Goal: Navigation & Orientation: Find specific page/section

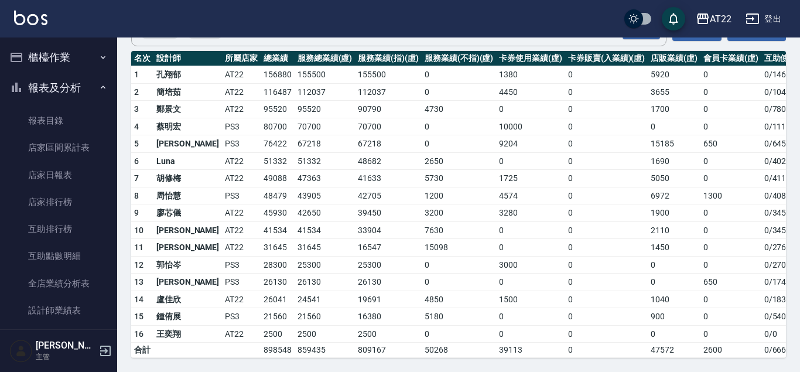
scroll to position [200, 0]
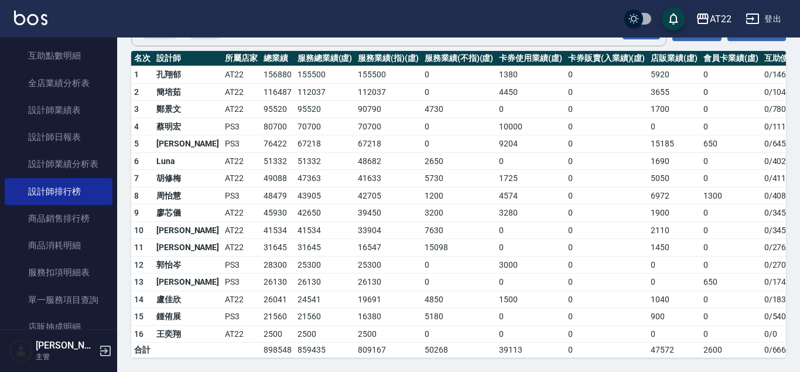
click at [719, 18] on div "AT22" at bounding box center [721, 19] width 22 height 15
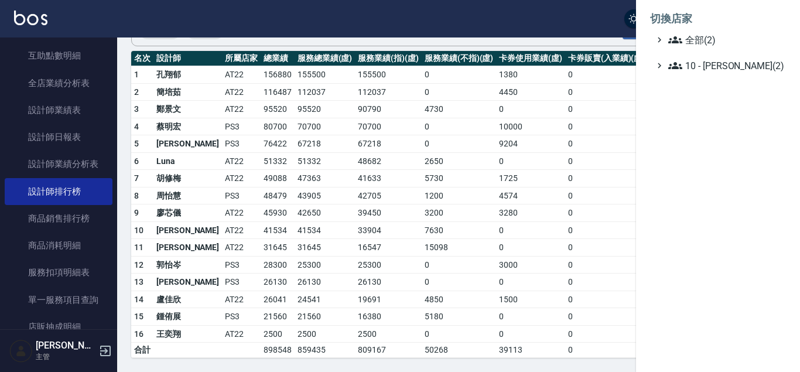
click at [553, 142] on div at bounding box center [400, 186] width 800 height 372
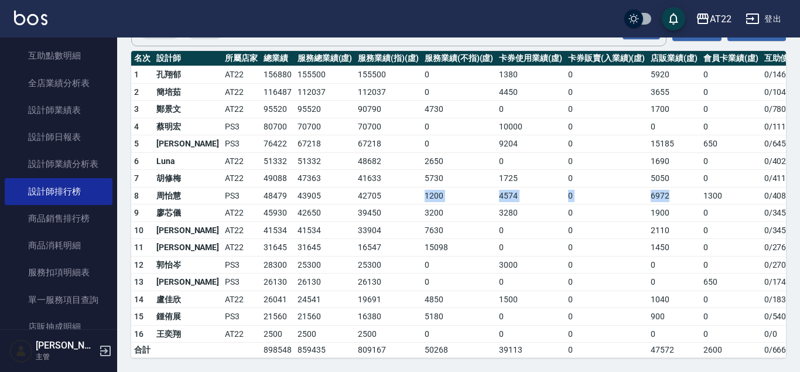
drag, startPoint x: 633, startPoint y: 198, endPoint x: 362, endPoint y: 195, distance: 271.3
click at [362, 195] on tr "8 周怡慧 PS3 48479 43905 42705 1200 4574 0 6972 1300 0 / 4080" at bounding box center [486, 196] width 710 height 18
click at [362, 195] on td "42705" at bounding box center [388, 196] width 67 height 18
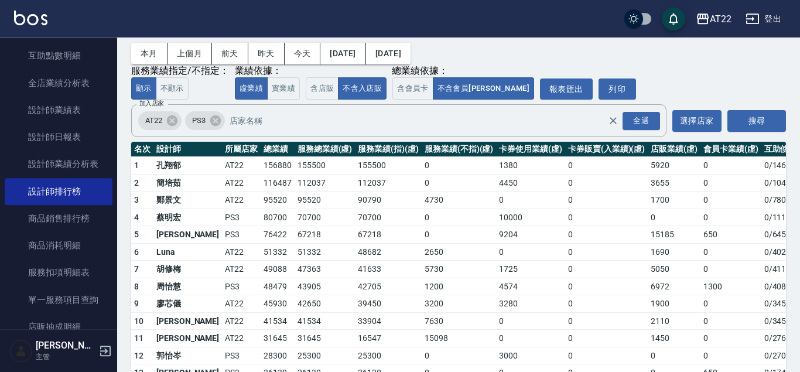
scroll to position [0, 0]
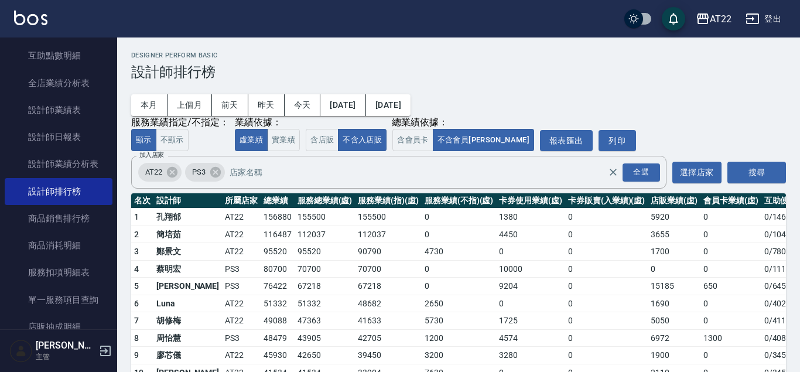
click at [750, 15] on icon "button" at bounding box center [753, 19] width 14 height 14
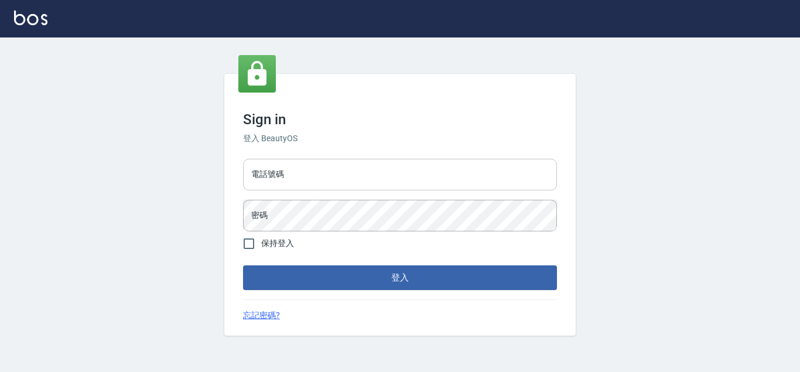
click at [352, 182] on input "電話號碼" at bounding box center [400, 175] width 314 height 32
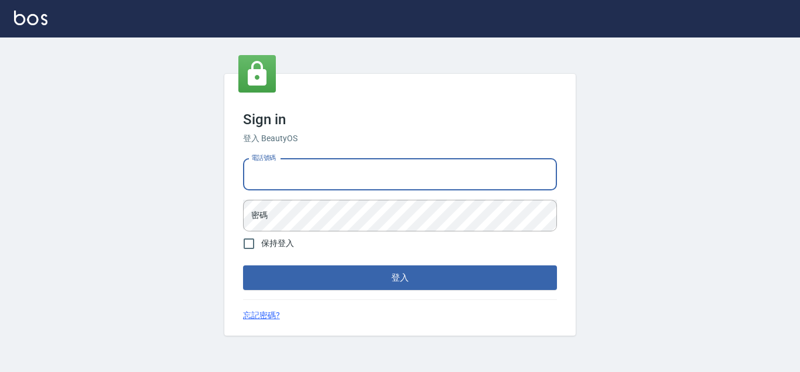
click at [352, 182] on input "電話號碼" at bounding box center [400, 175] width 314 height 32
click at [329, 173] on input "電話號碼" at bounding box center [400, 175] width 314 height 32
type input "29577977"
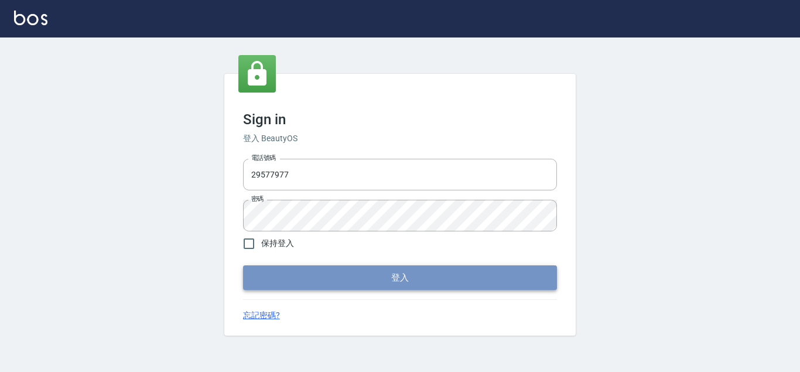
click at [329, 285] on button "登入" at bounding box center [400, 277] width 314 height 25
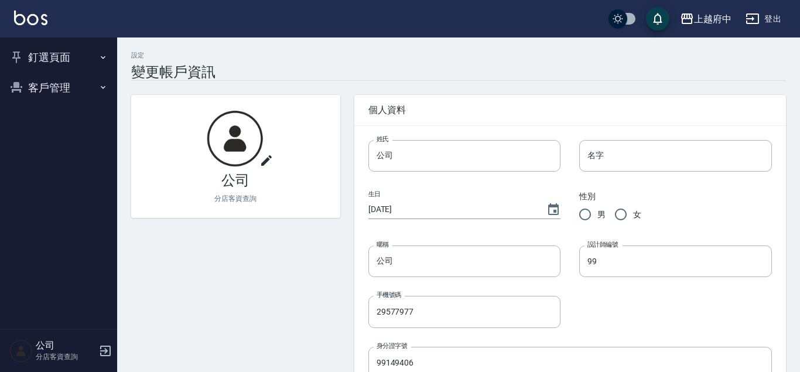
click at [94, 91] on button "客戶管理" at bounding box center [59, 88] width 108 height 30
click at [92, 60] on button "釘選頁面" at bounding box center [59, 57] width 108 height 30
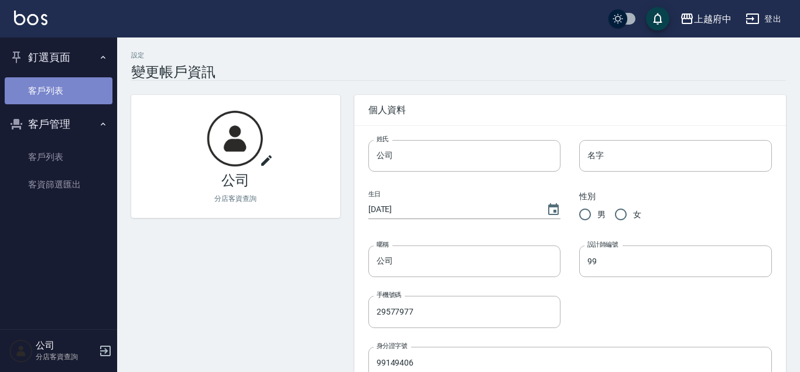
click at [92, 91] on link "客戶列表" at bounding box center [59, 90] width 108 height 27
